Goal: Task Accomplishment & Management: Manage account settings

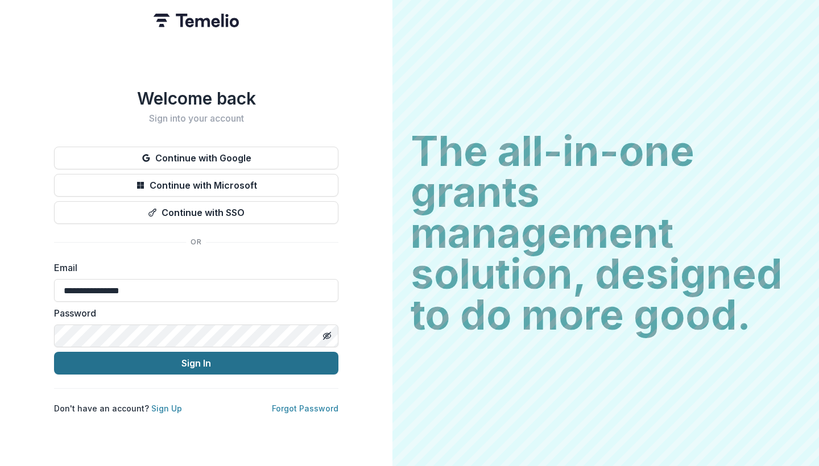
click at [213, 356] on button "Sign In" at bounding box center [196, 363] width 284 height 23
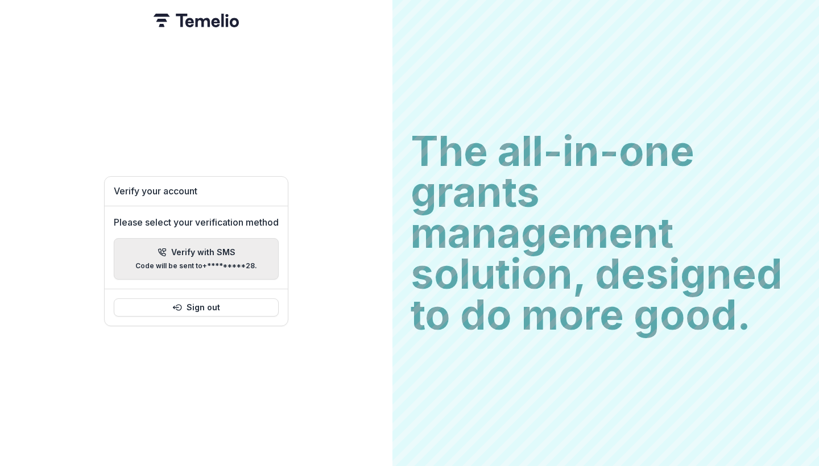
click at [225, 265] on p "Code will be sent to +*********28 ." at bounding box center [196, 266] width 122 height 8
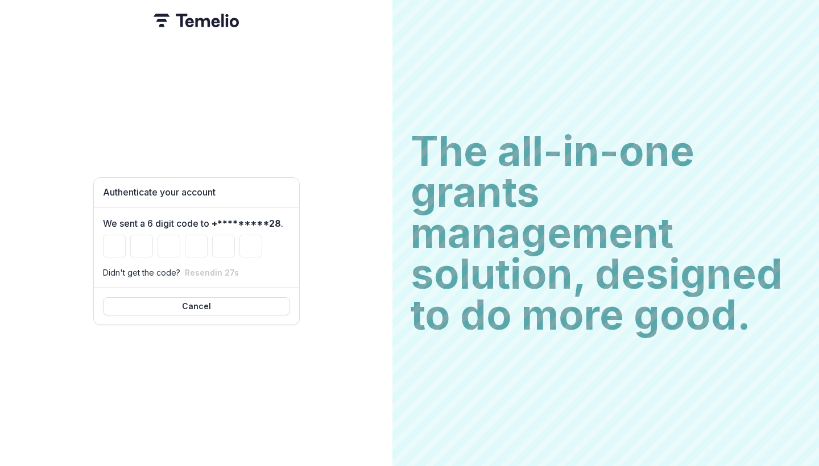
type input "*"
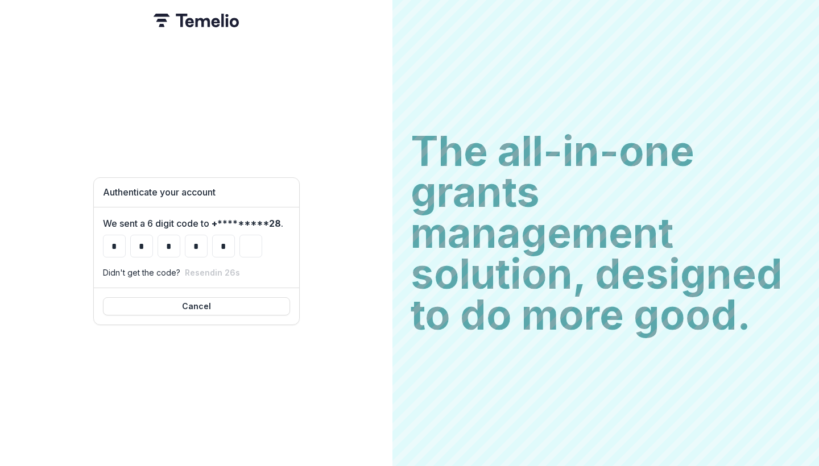
type input "*"
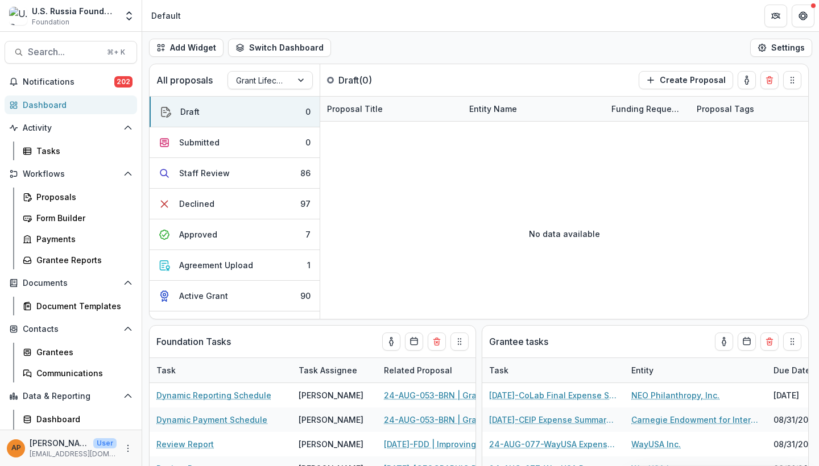
select select "******"
click at [110, 78] on span "Notifications" at bounding box center [69, 82] width 92 height 10
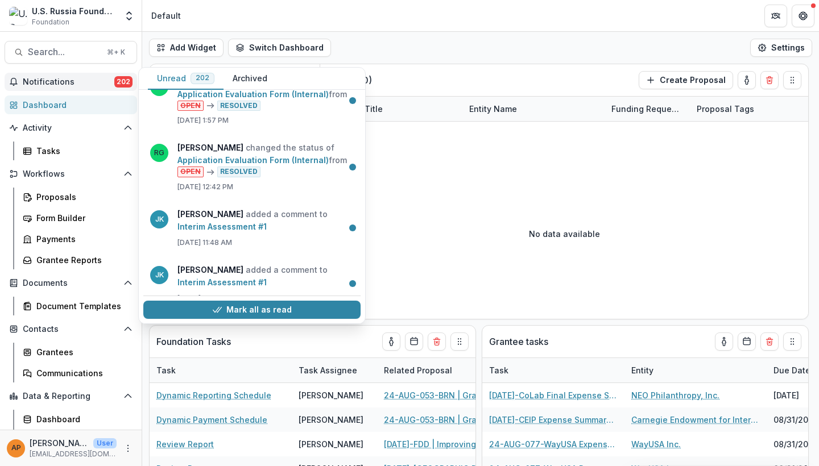
scroll to position [169, 0]
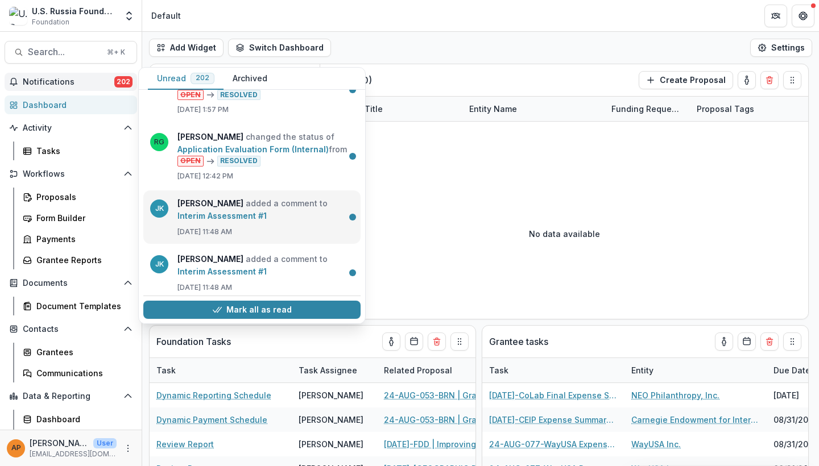
click at [267, 213] on link "Interim Assessment #1" at bounding box center [221, 216] width 89 height 10
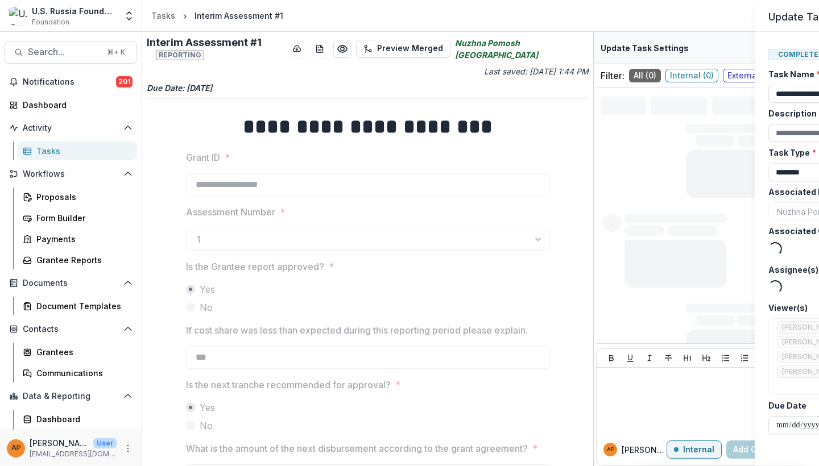
type input "*******"
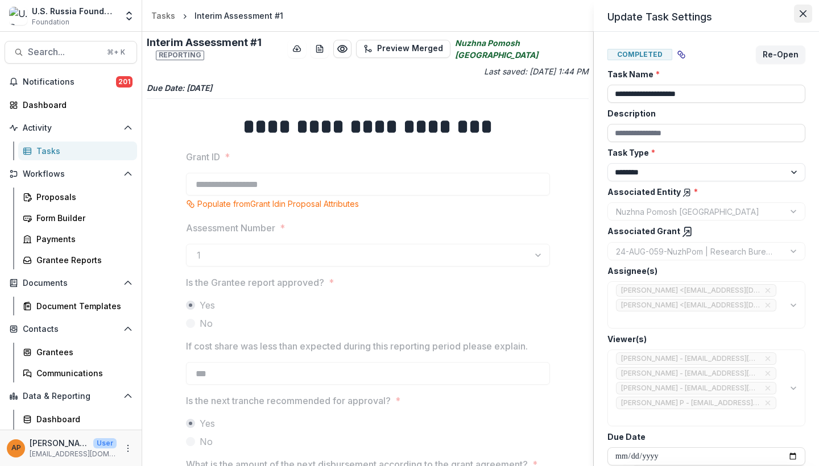
click at [803, 16] on icon "Close" at bounding box center [802, 13] width 7 height 7
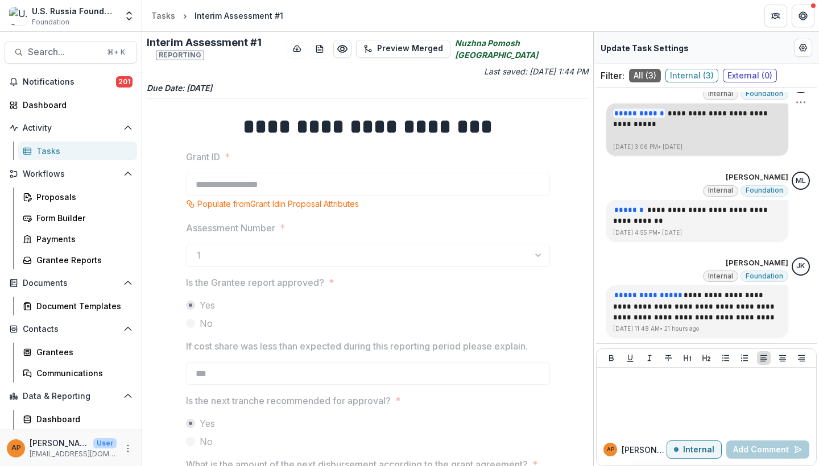
scroll to position [21, 0]
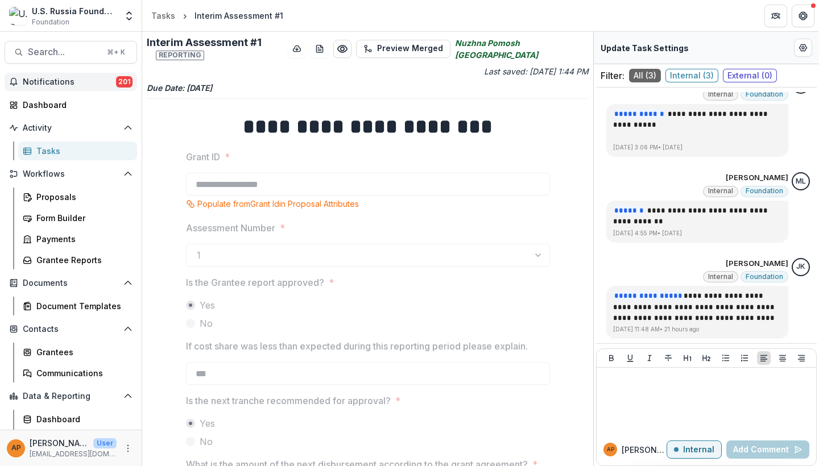
click at [81, 76] on button "Notifications 201" at bounding box center [71, 82] width 132 height 18
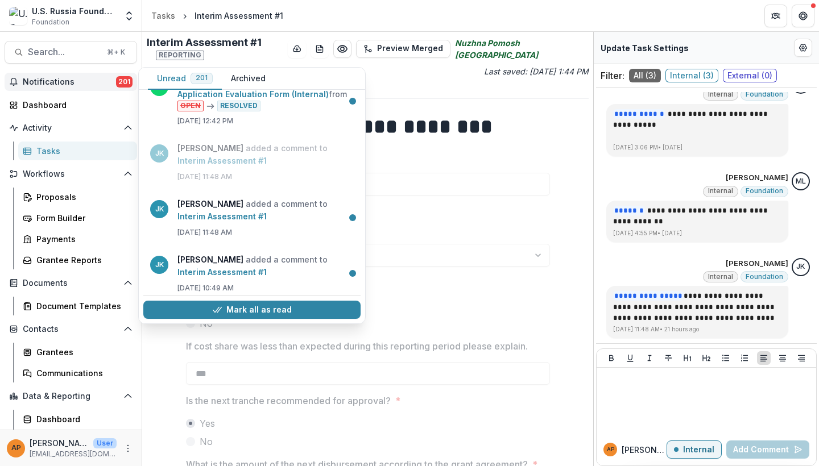
scroll to position [250, 0]
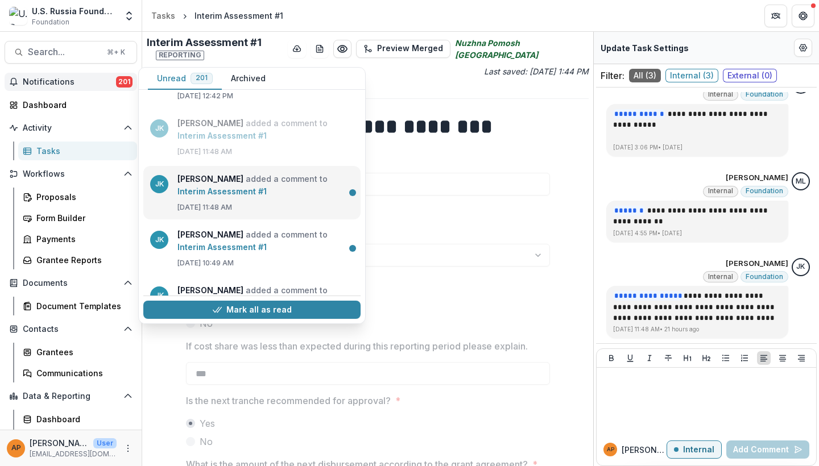
click at [267, 196] on link "Interim Assessment #1" at bounding box center [221, 191] width 89 height 10
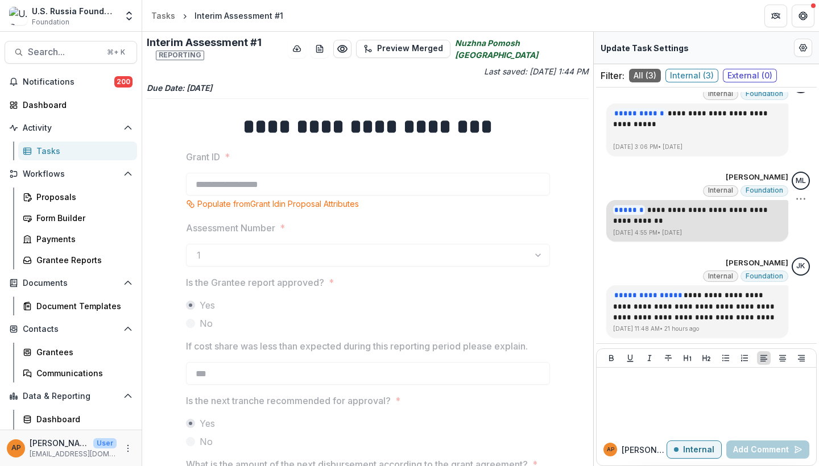
scroll to position [21, 0]
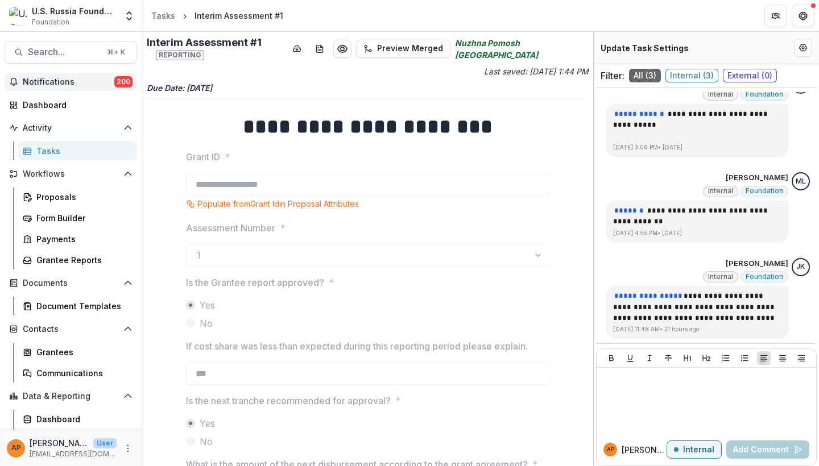
click at [77, 85] on span "Notifications" at bounding box center [69, 82] width 92 height 10
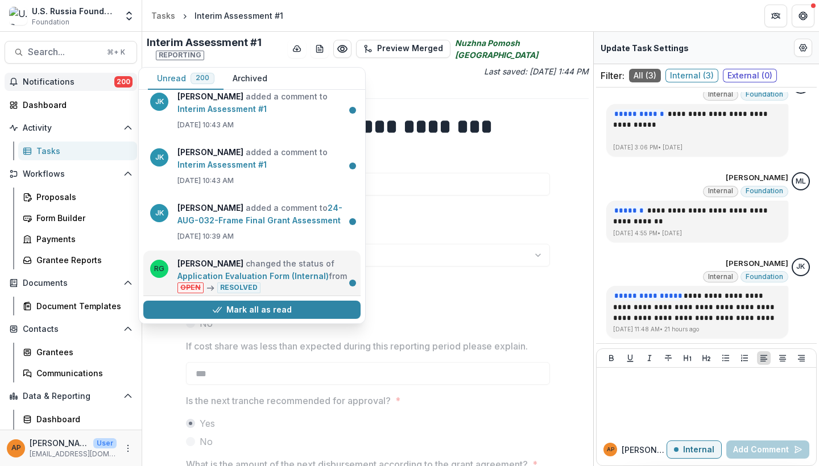
scroll to position [434, 0]
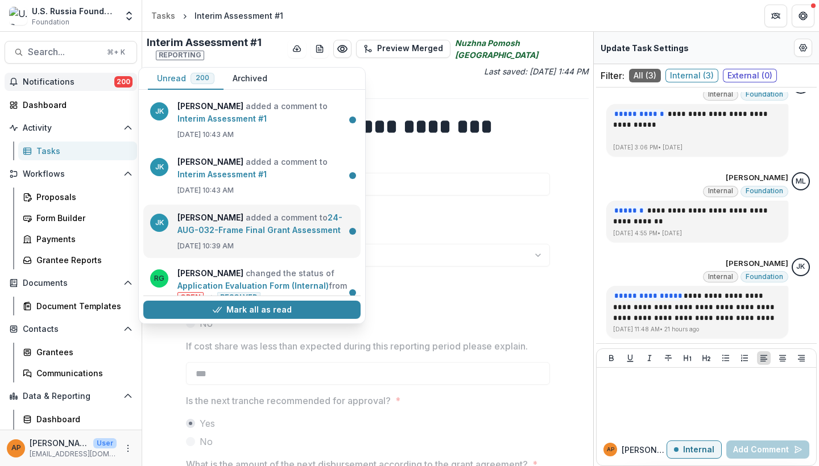
click at [275, 235] on link "24-AUG-032-Frame Final Grant Assessment" at bounding box center [259, 224] width 165 height 22
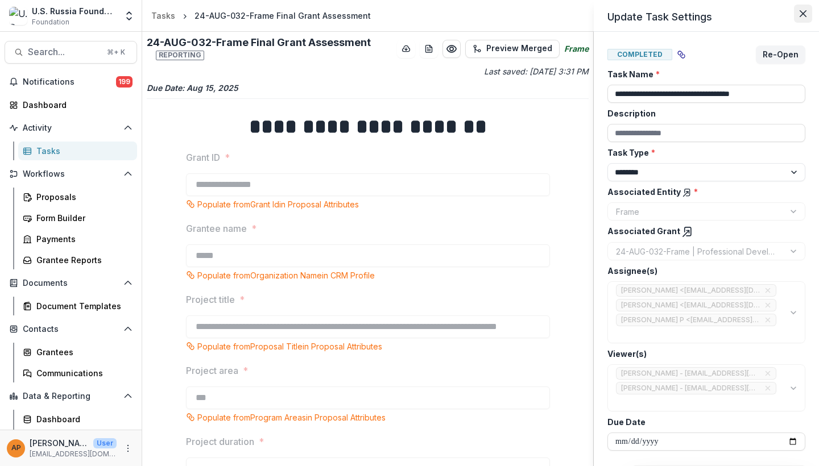
click at [803, 13] on icon "Close" at bounding box center [802, 13] width 7 height 7
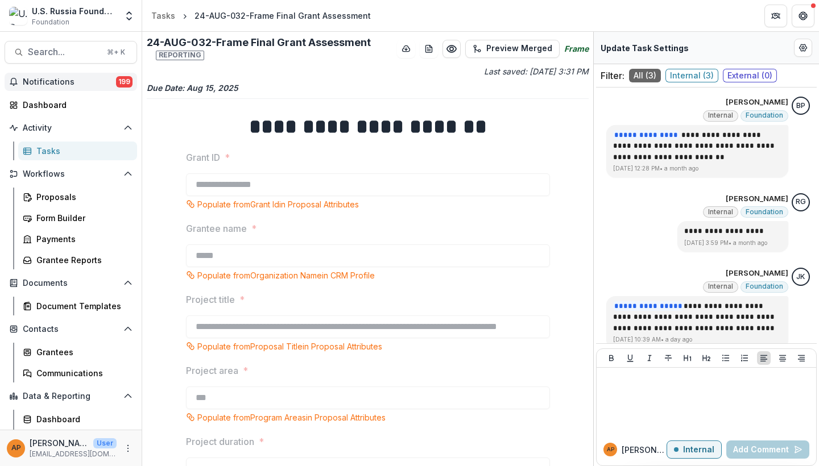
click at [76, 78] on span "Notifications" at bounding box center [69, 82] width 93 height 10
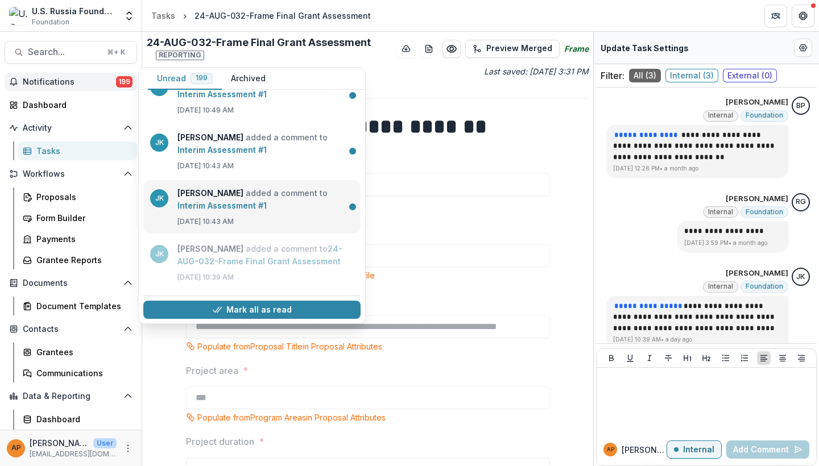
scroll to position [405, 0]
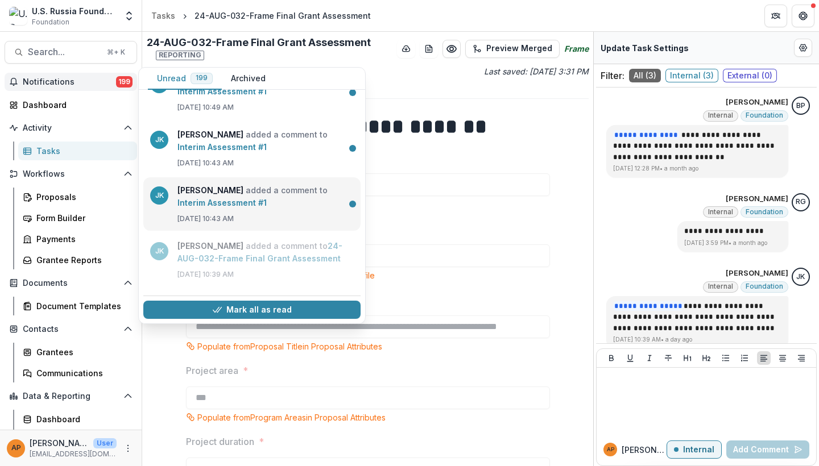
click at [267, 206] on link "Interim Assessment #1" at bounding box center [221, 203] width 89 height 10
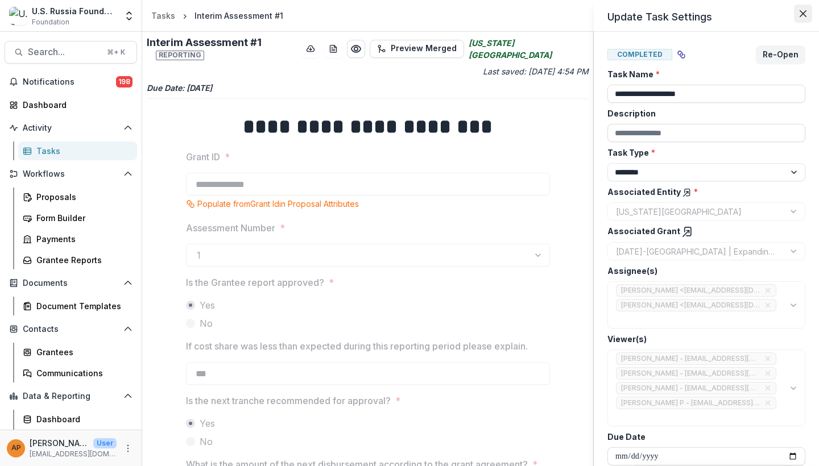
click at [800, 13] on icon "Close" at bounding box center [802, 13] width 7 height 7
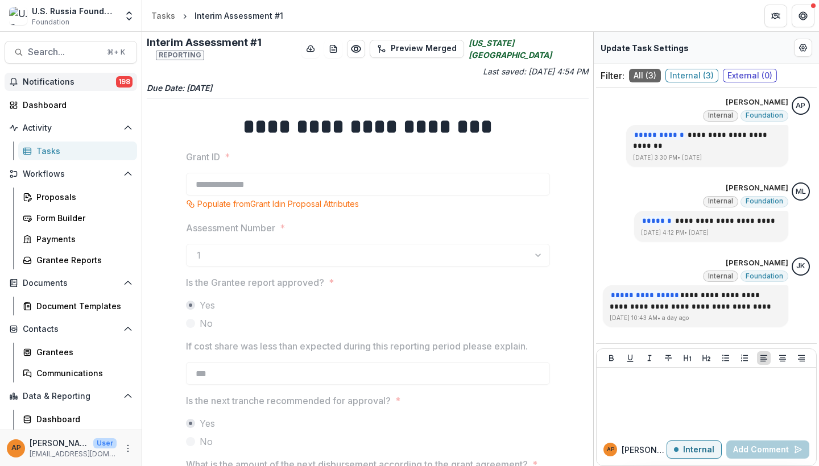
click at [89, 89] on button "Notifications 198" at bounding box center [71, 82] width 132 height 18
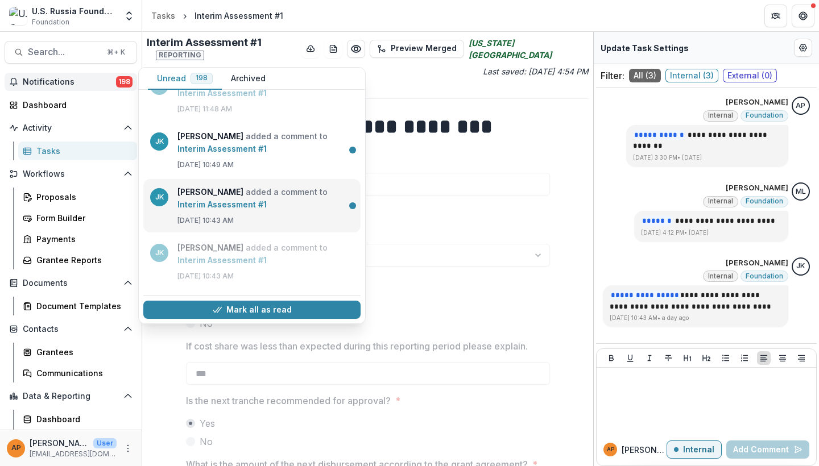
scroll to position [355, 0]
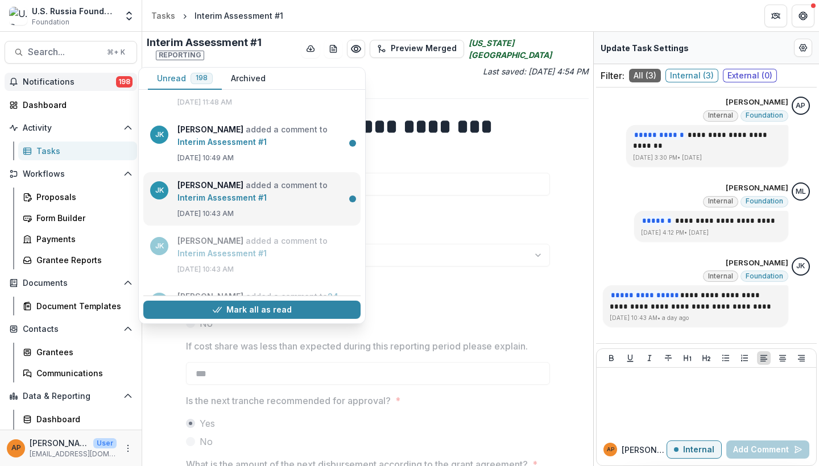
click at [267, 193] on link "Interim Assessment #1" at bounding box center [221, 198] width 89 height 10
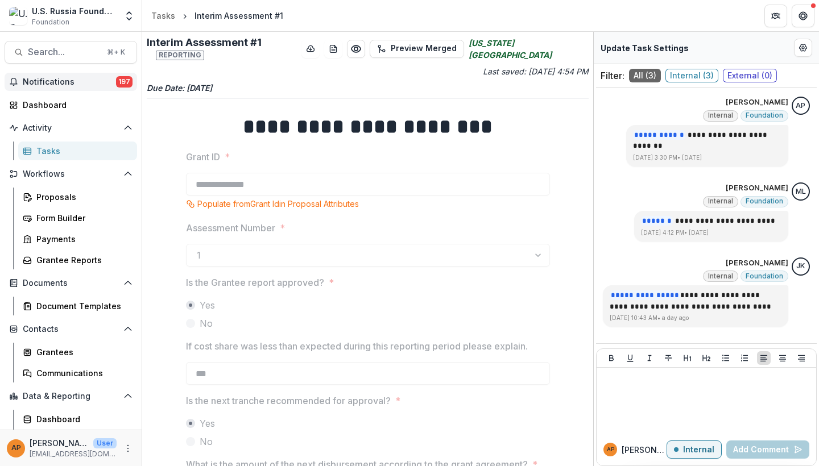
click at [100, 87] on button "Notifications 197" at bounding box center [71, 82] width 132 height 18
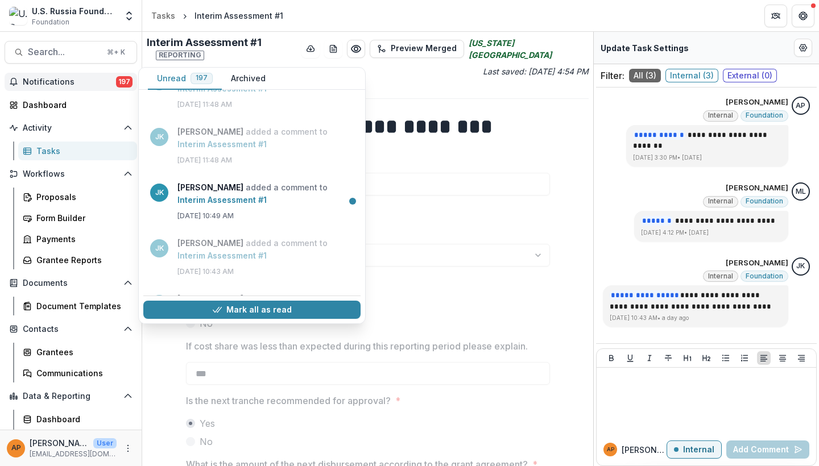
scroll to position [322, 0]
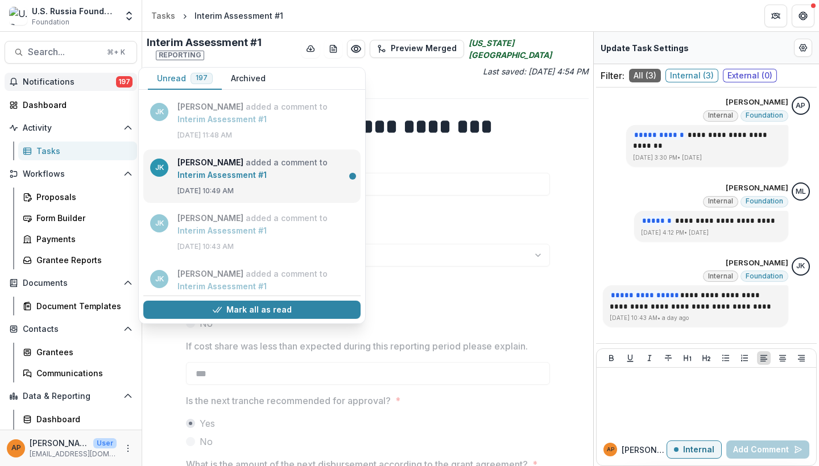
click at [259, 180] on link "Interim Assessment #1" at bounding box center [221, 175] width 89 height 10
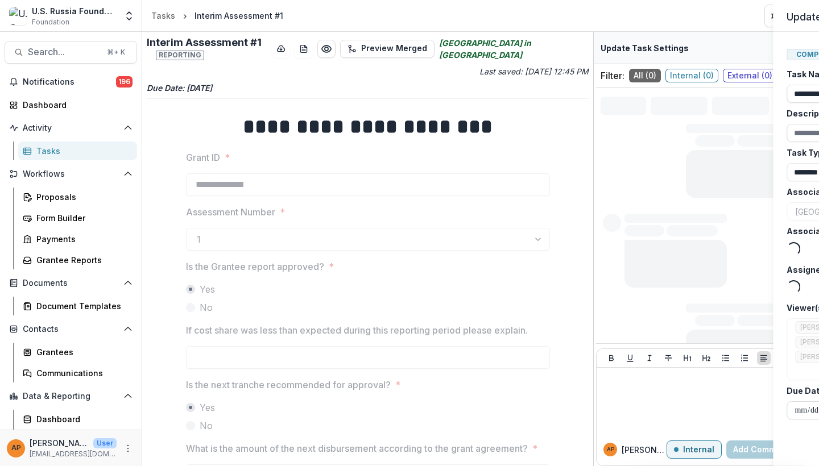
type input "*******"
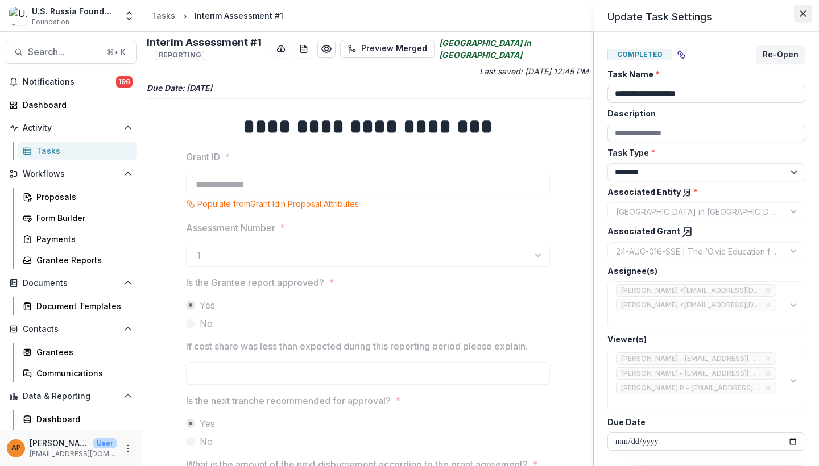
click at [805, 15] on icon "Close" at bounding box center [802, 13] width 7 height 7
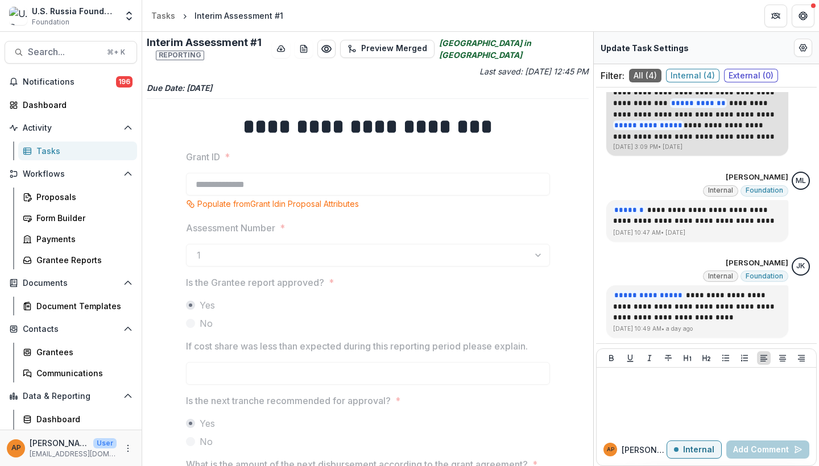
scroll to position [139, 0]
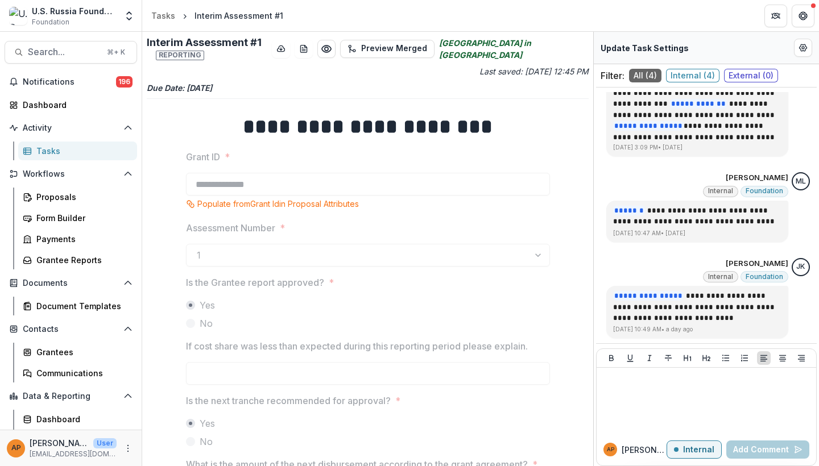
click at [64, 151] on div "Tasks" at bounding box center [82, 151] width 92 height 12
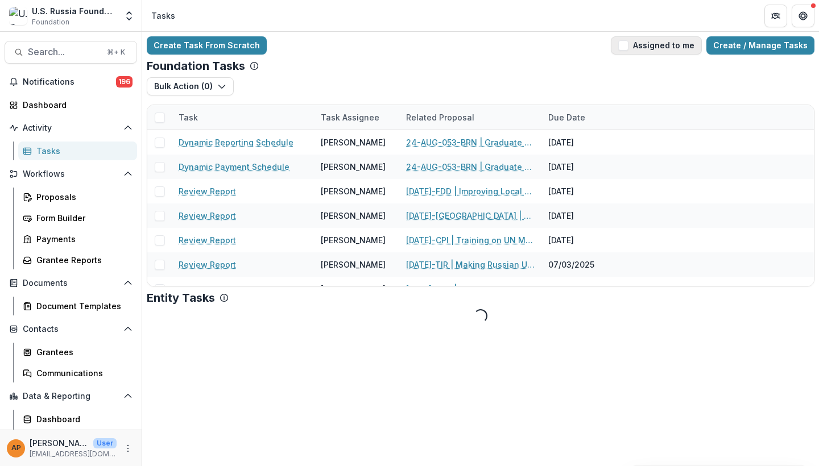
click at [639, 43] on button "Assigned to me" at bounding box center [655, 45] width 91 height 18
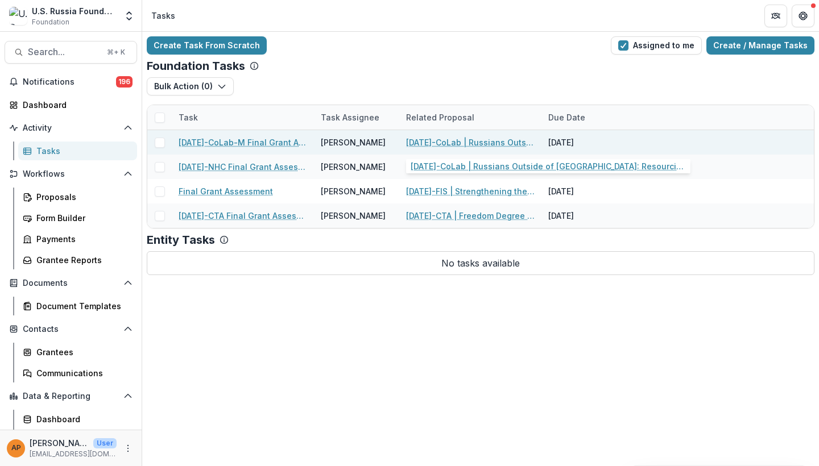
click at [439, 142] on link "[DATE]-CoLab | Russians Outside of [GEOGRAPHIC_DATA]: Resourcing Human Rights i…" at bounding box center [470, 142] width 128 height 12
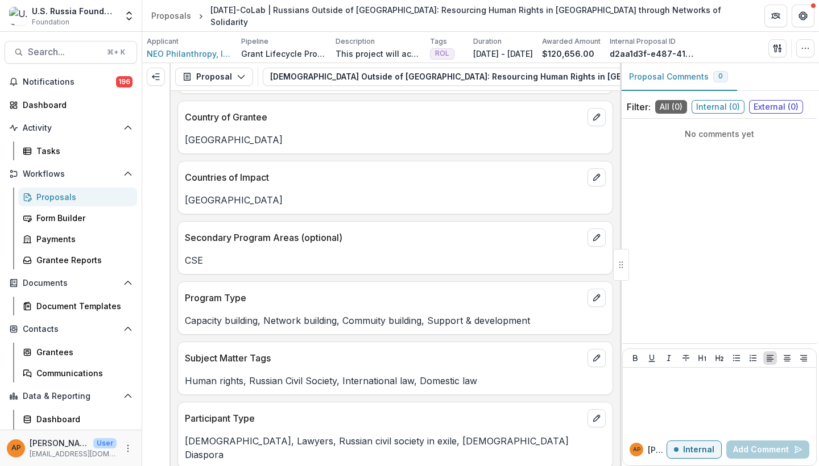
scroll to position [200, 0]
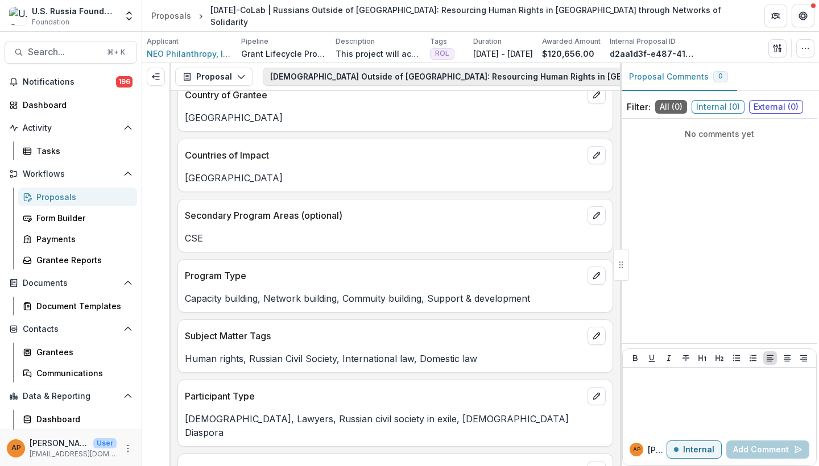
click at [315, 78] on button "[DEMOGRAPHIC_DATA] Outside of [GEOGRAPHIC_DATA]: Resourcing Human Rights in [GE…" at bounding box center [557, 77] width 588 height 18
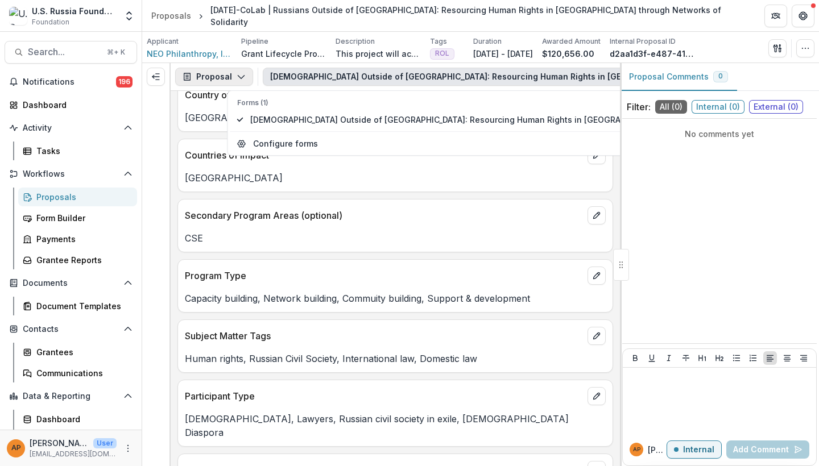
click at [227, 74] on button "Proposal" at bounding box center [214, 77] width 78 height 18
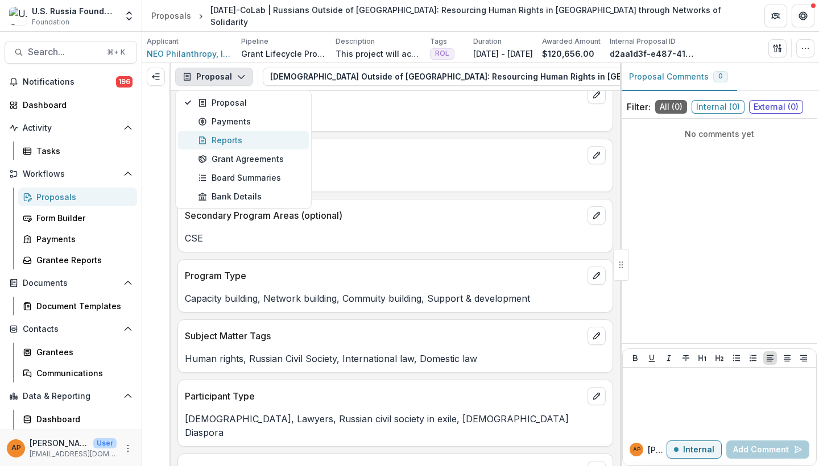
click at [229, 139] on div "Reports" at bounding box center [250, 140] width 104 height 12
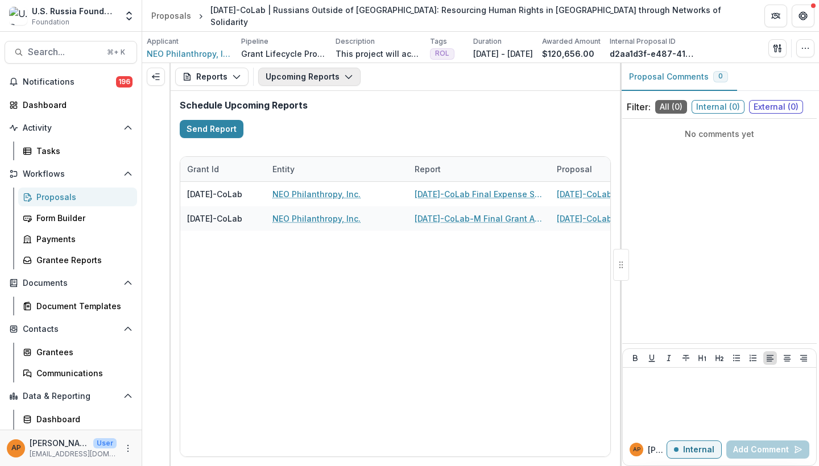
click at [300, 76] on button "Upcoming Reports" at bounding box center [309, 77] width 102 height 18
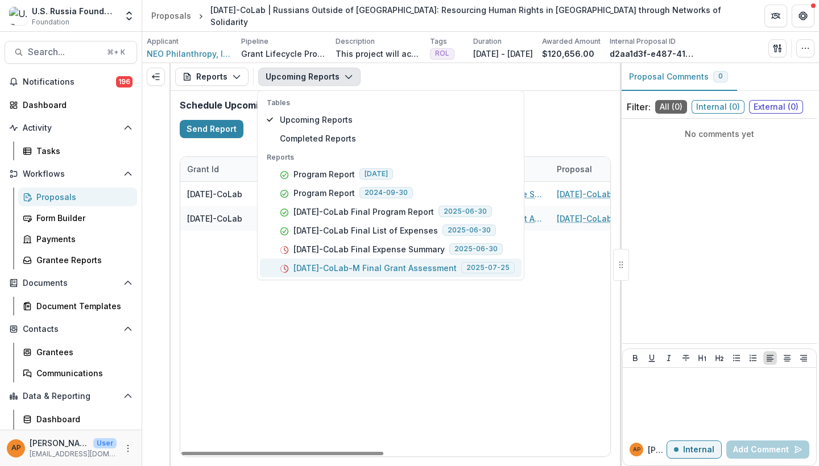
click at [392, 275] on button "[DATE]-CoLab-M Final Grant Assessment [DATE]" at bounding box center [390, 268] width 261 height 19
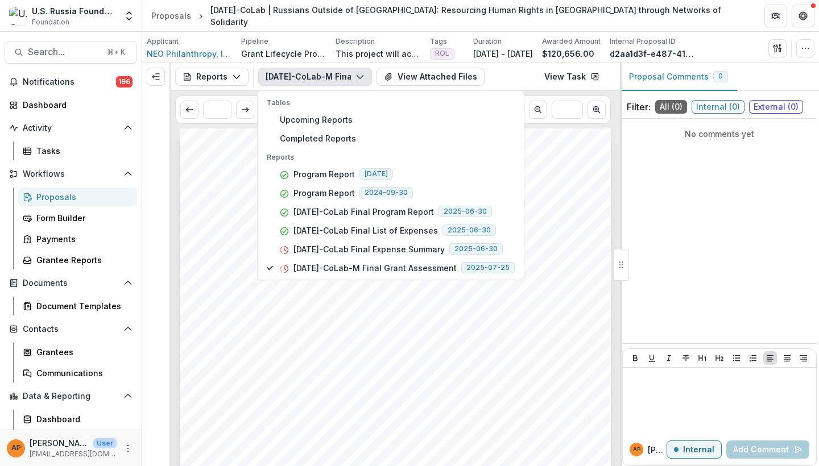
click at [428, 322] on div "- - - - - - - - - Submission Responses FINAL GRANT ASSESSMENT Grant ID [DATE]-C…" at bounding box center [395, 433] width 431 height 610
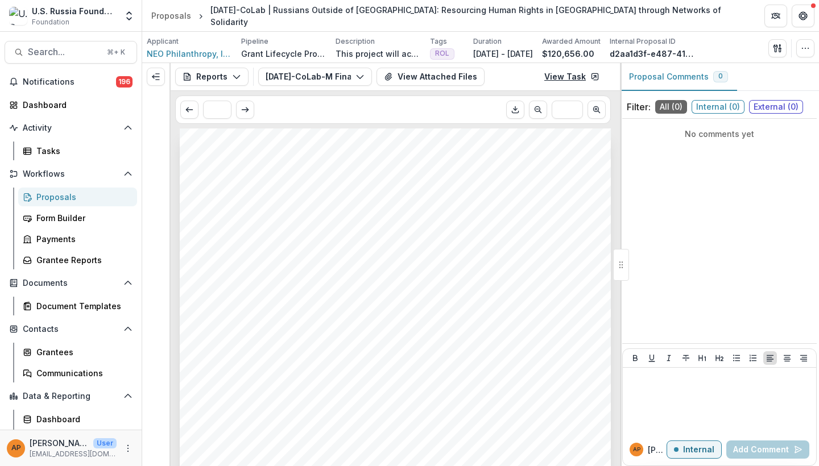
click at [583, 75] on link "View Task" at bounding box center [571, 77] width 69 height 18
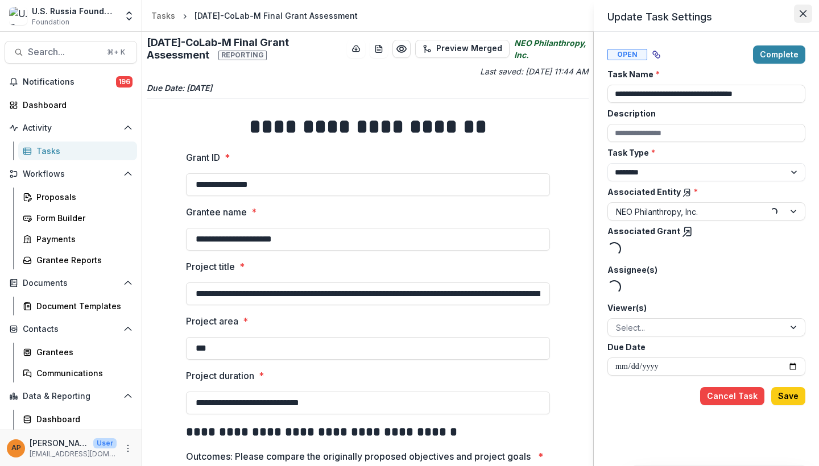
click at [800, 10] on icon "Close" at bounding box center [802, 13] width 7 height 7
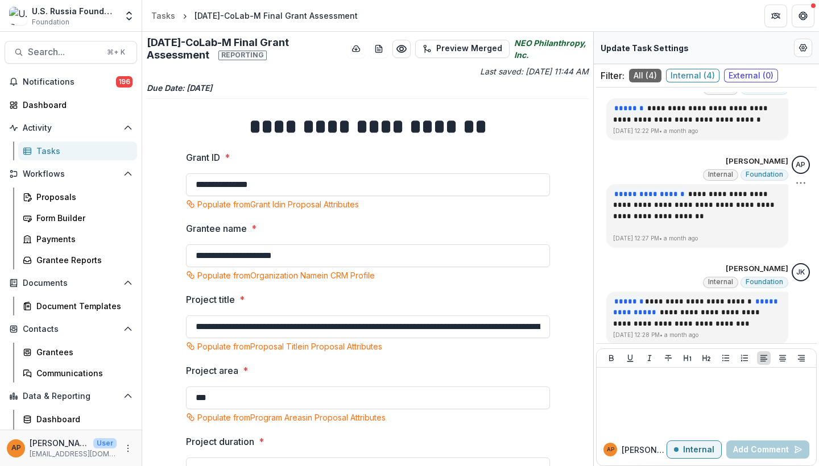
scroll to position [117, 0]
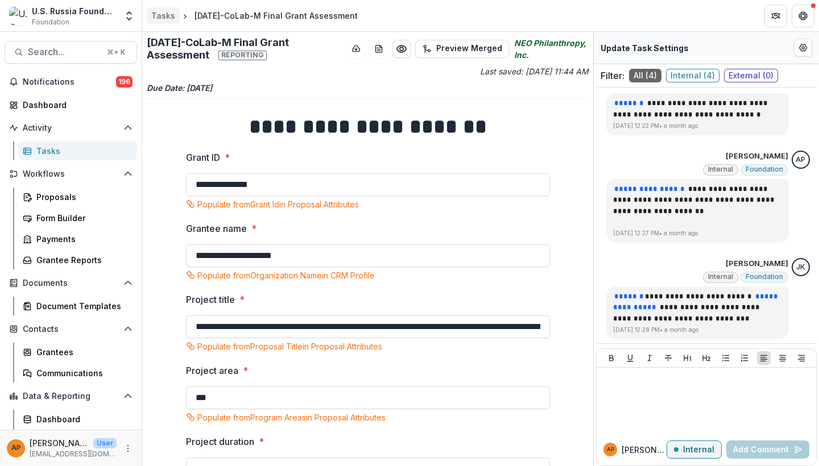
click at [161, 16] on div "Tasks" at bounding box center [163, 16] width 24 height 12
